Goal: Task Accomplishment & Management: Manage account settings

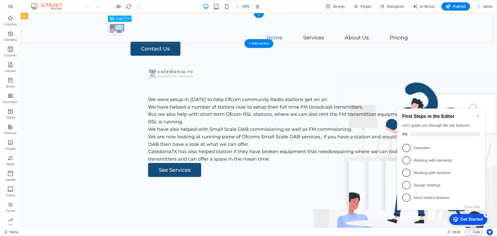
click at [116, 27] on div at bounding box center [259, 27] width 298 height 13
click at [128, 18] on icon at bounding box center [128, 18] width 3 height 5
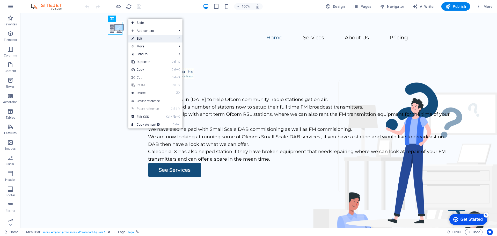
click at [147, 36] on link "⏎ Edit" at bounding box center [145, 39] width 35 height 8
select select "px"
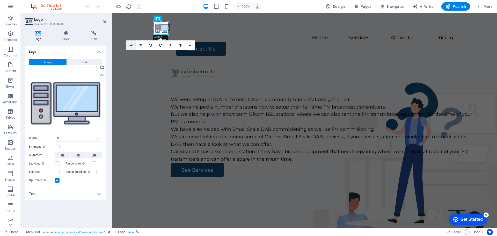
click at [131, 45] on icon at bounding box center [131, 45] width 3 height 4
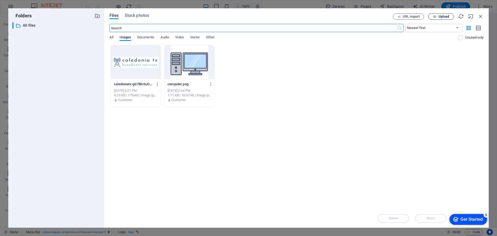
click at [438, 16] on span "Upload" at bounding box center [443, 16] width 11 height 3
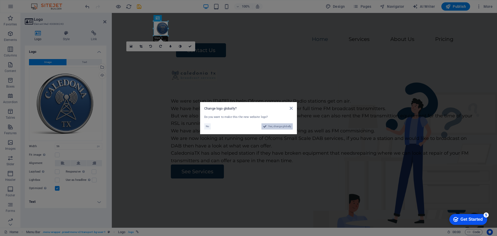
drag, startPoint x: 269, startPoint y: 124, endPoint x: 152, endPoint y: 112, distance: 117.1
click at [269, 124] on span "Yes, change globally" at bounding box center [279, 126] width 23 height 6
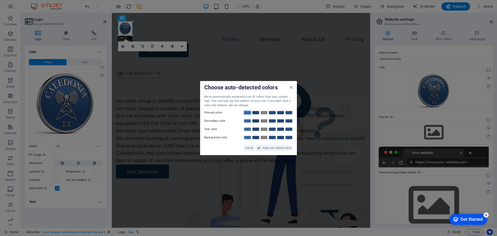
click at [248, 114] on link at bounding box center [247, 112] width 8 height 4
click at [291, 87] on icon at bounding box center [291, 87] width 3 height 4
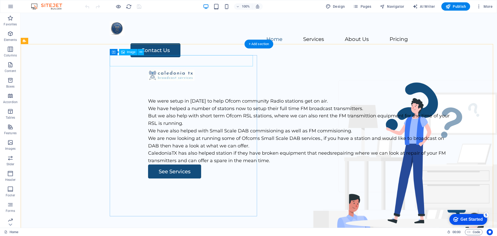
click at [148, 70] on figure at bounding box center [301, 75] width 306 height 11
click at [129, 52] on span "Image" at bounding box center [131, 51] width 9 height 3
click at [142, 53] on icon at bounding box center [140, 51] width 3 height 5
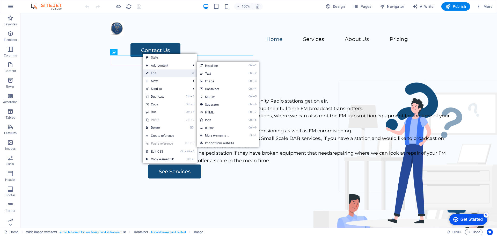
click at [156, 74] on link "⏎ Edit" at bounding box center [160, 73] width 35 height 8
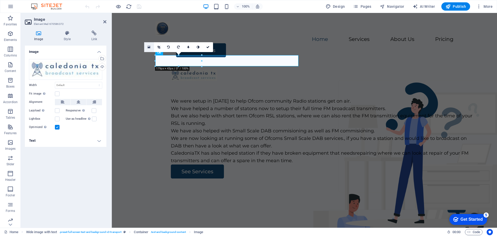
click at [147, 46] on icon at bounding box center [148, 47] width 3 height 4
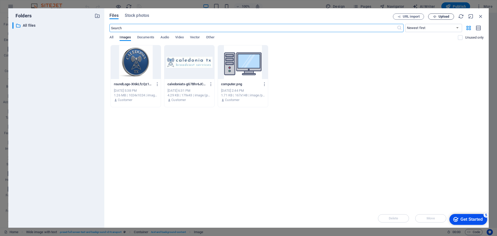
click at [437, 17] on span "Upload" at bounding box center [440, 16] width 21 height 3
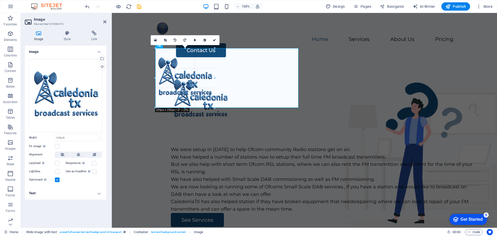
drag, startPoint x: 298, startPoint y: 192, endPoint x: 212, endPoint y: 108, distance: 119.8
type input "229"
select select "px"
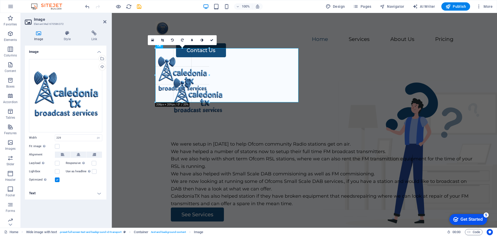
drag, startPoint x: 215, startPoint y: 78, endPoint x: 208, endPoint y: 64, distance: 14.8
type input "207"
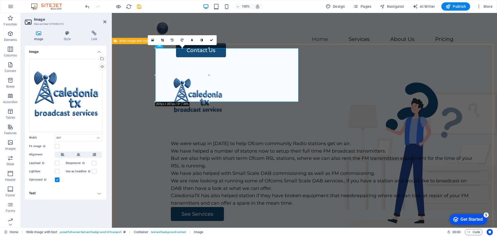
click at [136, 92] on div "We were setup in 2019 to help Ofcom community Radio stations get on air. We hav…" at bounding box center [304, 164] width 385 height 198
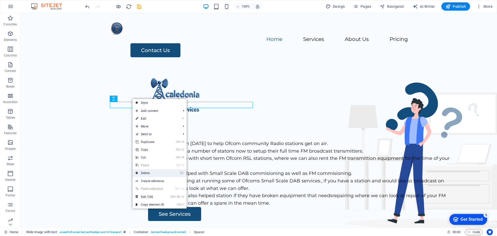
click at [145, 173] on link "⌦ Delete" at bounding box center [149, 173] width 35 height 8
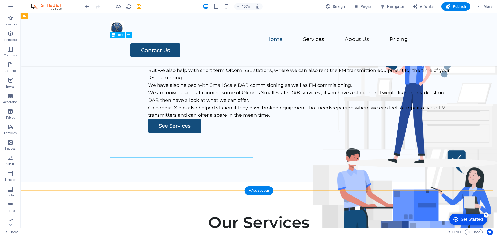
scroll to position [52, 0]
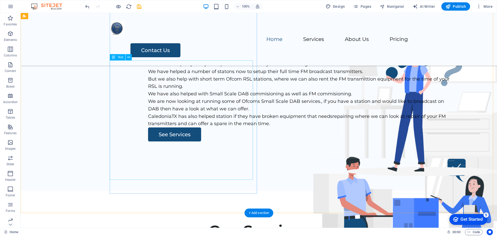
click at [148, 127] on div "We were setup in 2019 to help Ofcom community Radio stations get on air. We hav…" at bounding box center [301, 93] width 306 height 67
click at [128, 57] on icon at bounding box center [128, 57] width 3 height 5
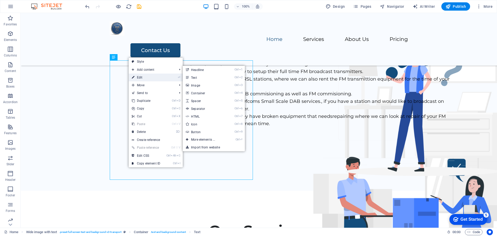
click at [144, 79] on link "⏎ Edit" at bounding box center [146, 77] width 35 height 8
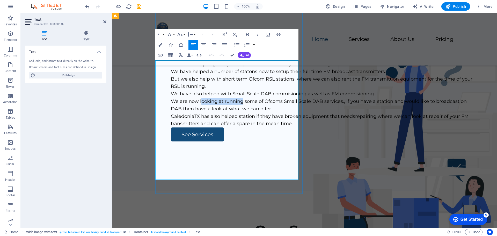
drag, startPoint x: 185, startPoint y: 131, endPoint x: 227, endPoint y: 131, distance: 42.2
click at [227, 113] on p "We are now looking at running some of Ofcoms Small Scale DAB services., if you …" at bounding box center [324, 105] width 306 height 15
click at [275, 113] on p "We are now hold some of Ofcoms Small Scale DAB services., if you have a station…" at bounding box center [324, 105] width 306 height 15
click at [249, 113] on p "We are now hold some of Ofcoms Small Scale DAB Licenses, if you have a station …" at bounding box center [324, 105] width 306 height 15
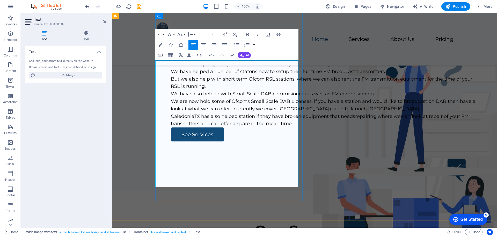
click at [223, 128] on p "CaledoniaTX has also helped station if they have broken equipment that needsrep…" at bounding box center [324, 120] width 306 height 15
click at [226, 128] on p "CaledoniaTX has also helped radio stations if they have broken equipment that n…" at bounding box center [324, 120] width 306 height 15
click at [264, 128] on p "CaledoniaTX has also helped radio stations if they have broken equipment that n…" at bounding box center [324, 120] width 306 height 15
click at [171, 128] on p "CaledoniaTX has also helped radio stations if they have broken equipment that n…" at bounding box center [324, 120] width 306 height 15
click at [190, 128] on p "CaledoniaTX has also helped radio stations if they have broken equipment that n…" at bounding box center [324, 120] width 306 height 15
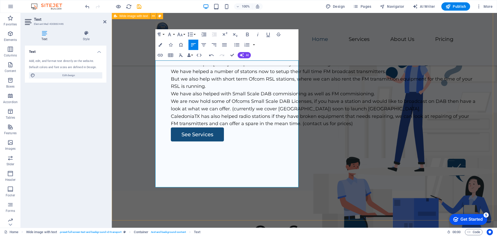
click at [296, 190] on div "We were setup in 2019 to help Ofcom community Radio stations get on air. We hav…" at bounding box center [304, 91] width 385 height 198
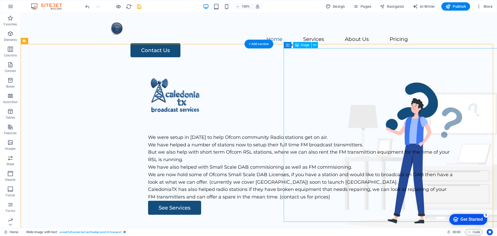
scroll to position [26, 0]
